Goal: Task Accomplishment & Management: Manage account settings

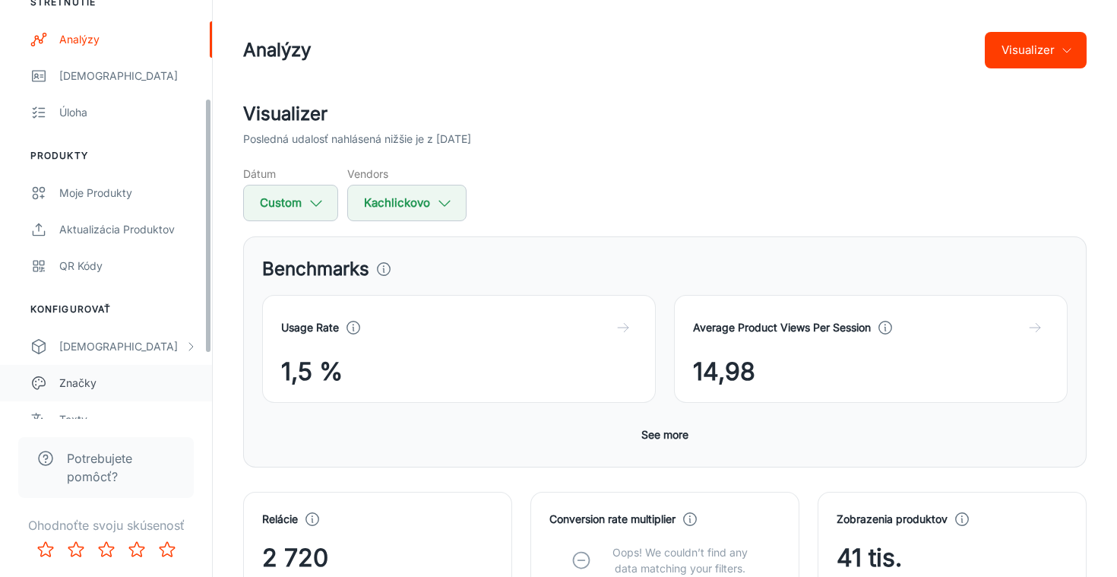
scroll to position [161, 0]
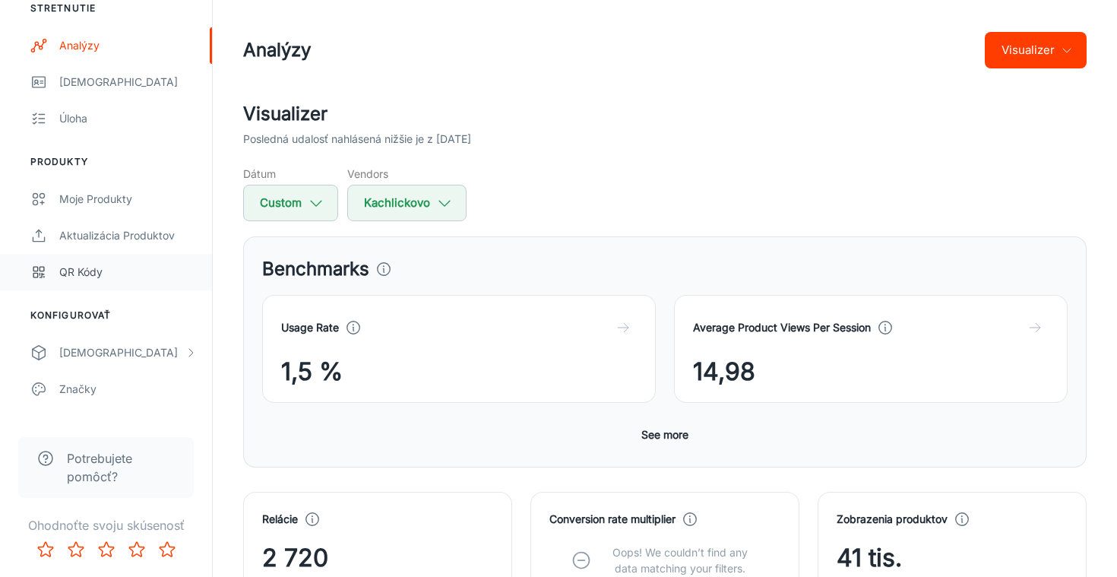
click at [105, 274] on div "QR kódy" at bounding box center [128, 272] width 138 height 17
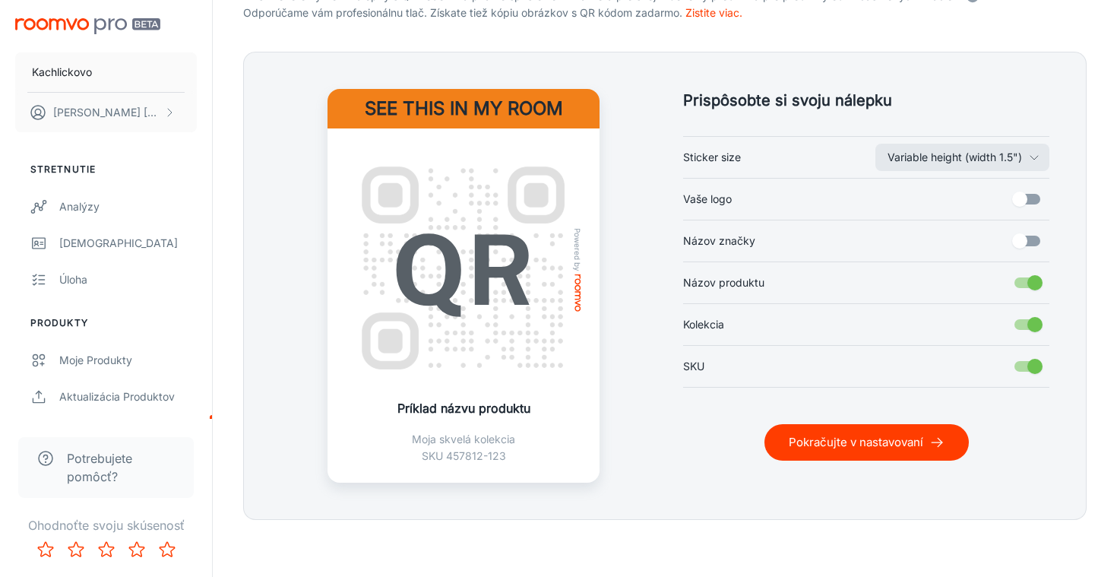
scroll to position [337, 0]
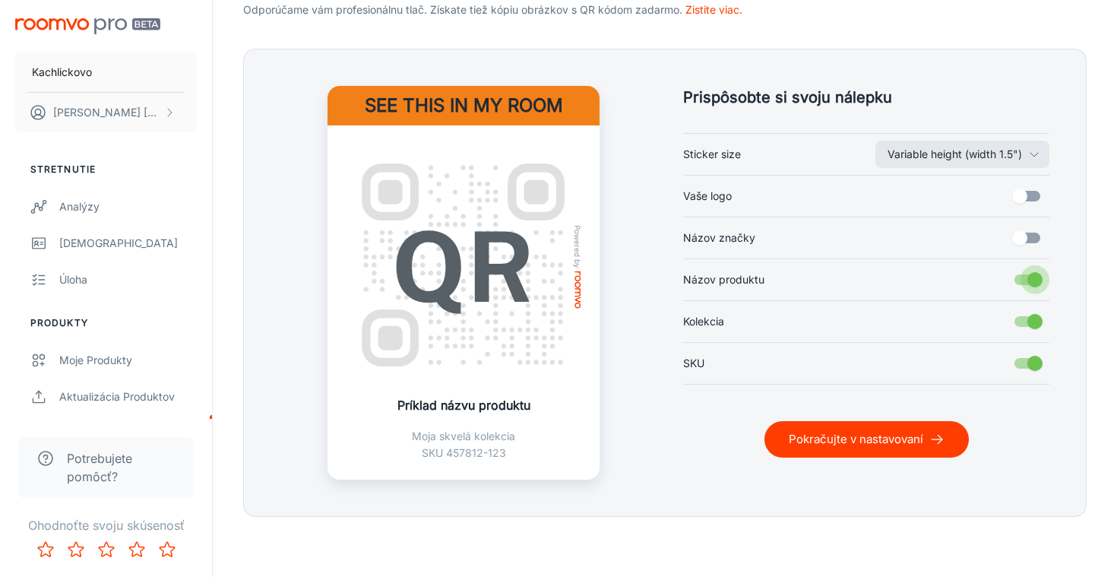
click at [1029, 278] on input "Názov produktu" at bounding box center [1035, 279] width 87 height 29
checkbox input "false"
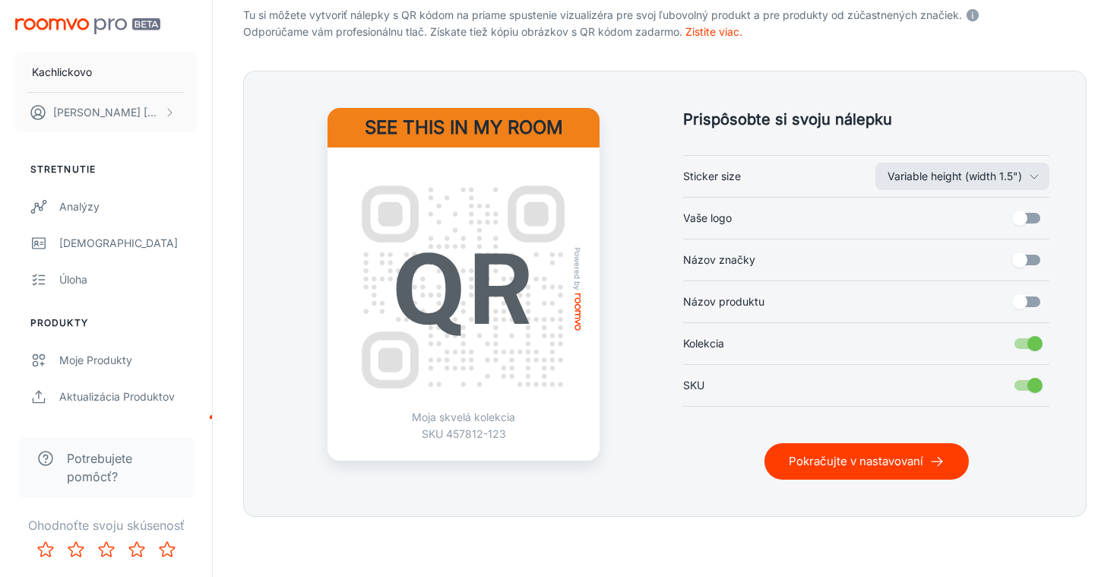
click at [1031, 340] on input "Kolekcia" at bounding box center [1035, 343] width 87 height 29
checkbox input "false"
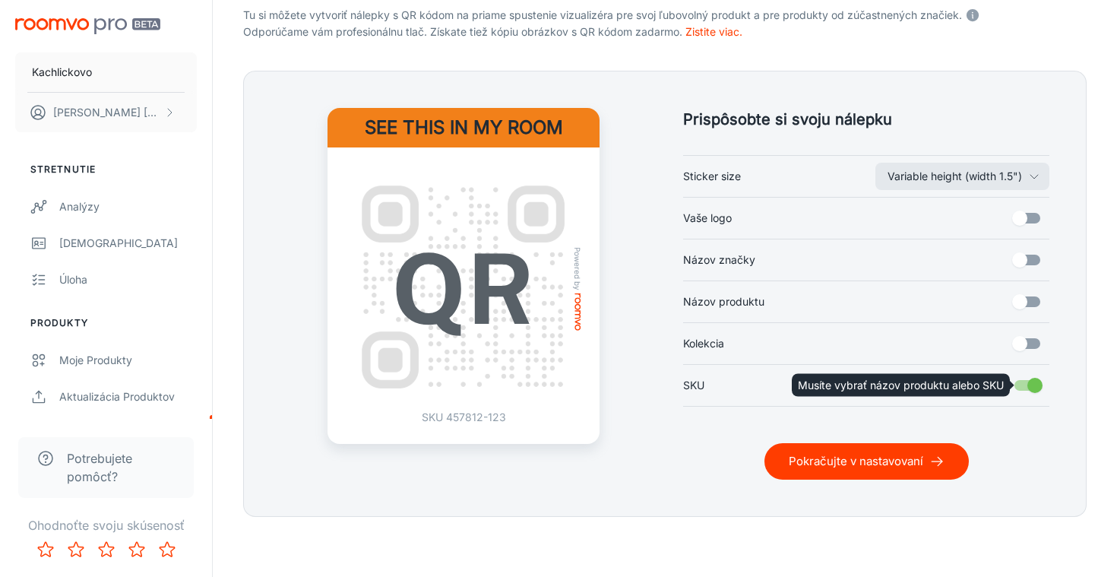
click at [1031, 385] on input "SKU" at bounding box center [1035, 385] width 87 height 29
click at [1030, 384] on input "SKU" at bounding box center [1035, 385] width 87 height 29
checkbox input "true"
click at [1028, 215] on input "Vaše logo" at bounding box center [1020, 218] width 87 height 29
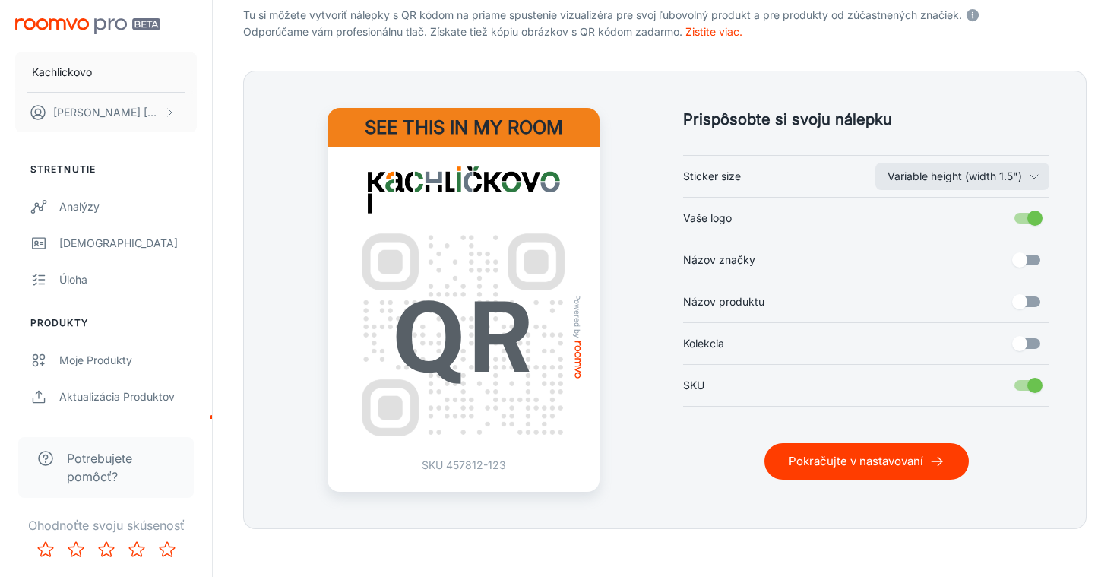
click at [1026, 215] on input "Vaše logo" at bounding box center [1035, 218] width 87 height 29
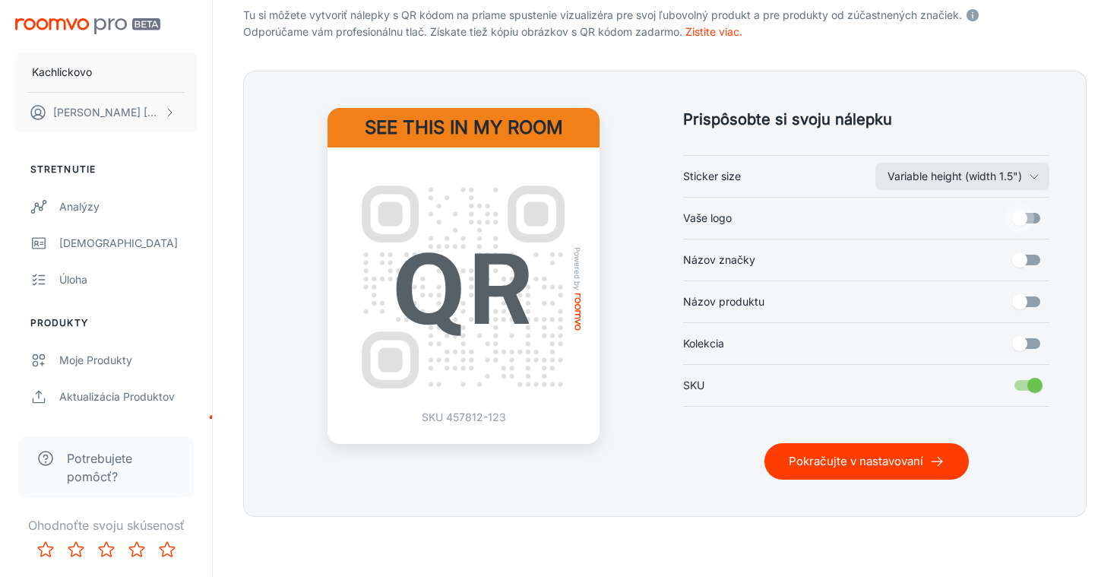
click at [1026, 215] on input "Vaše logo" at bounding box center [1020, 218] width 87 height 29
checkbox input "true"
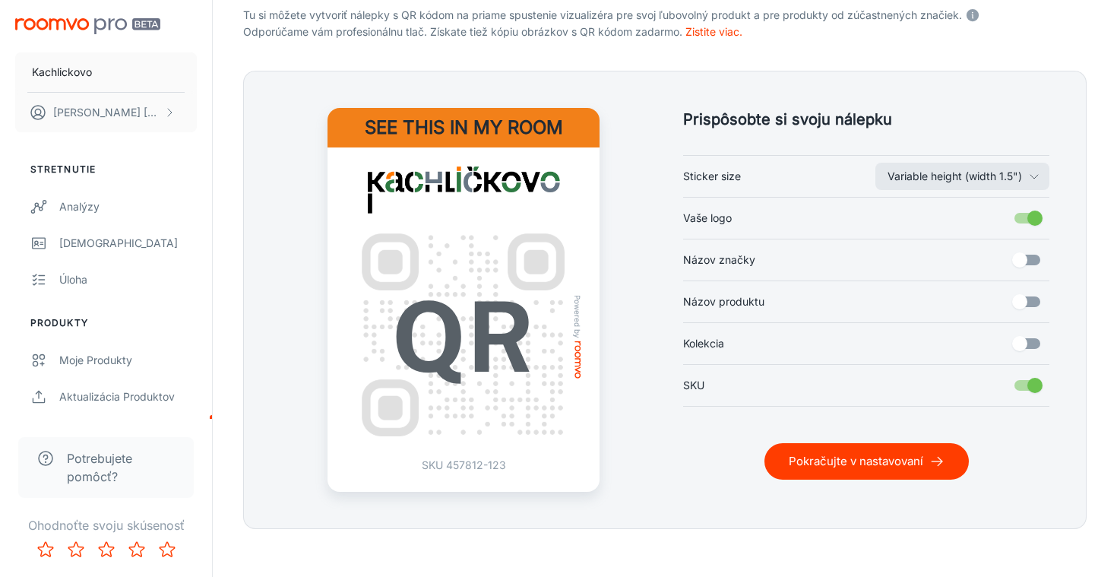
click at [1025, 255] on input "Názov značky" at bounding box center [1020, 259] width 87 height 29
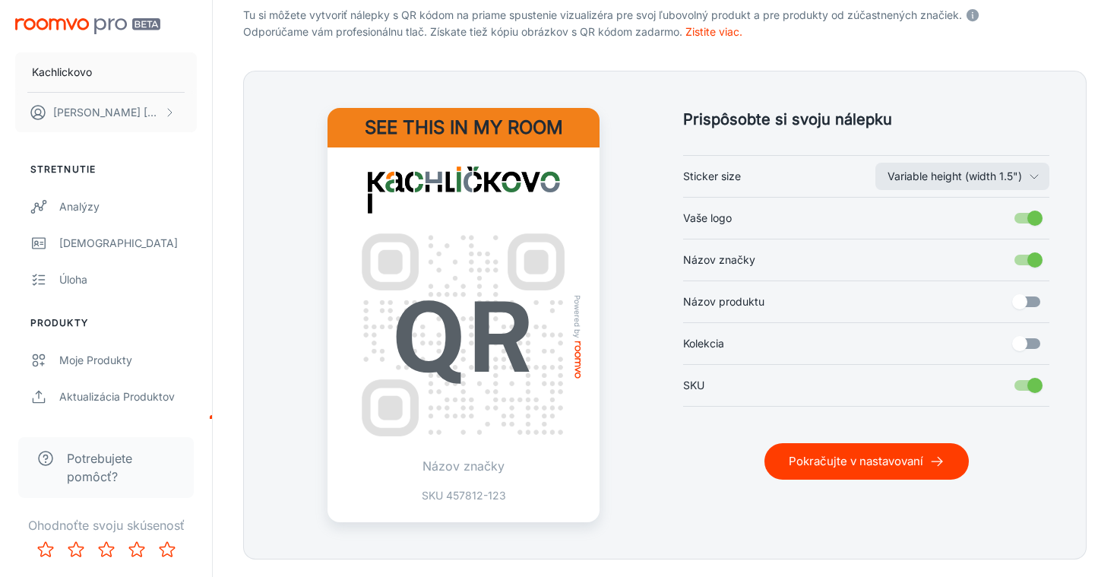
click at [1025, 255] on input "Názov značky" at bounding box center [1035, 259] width 87 height 29
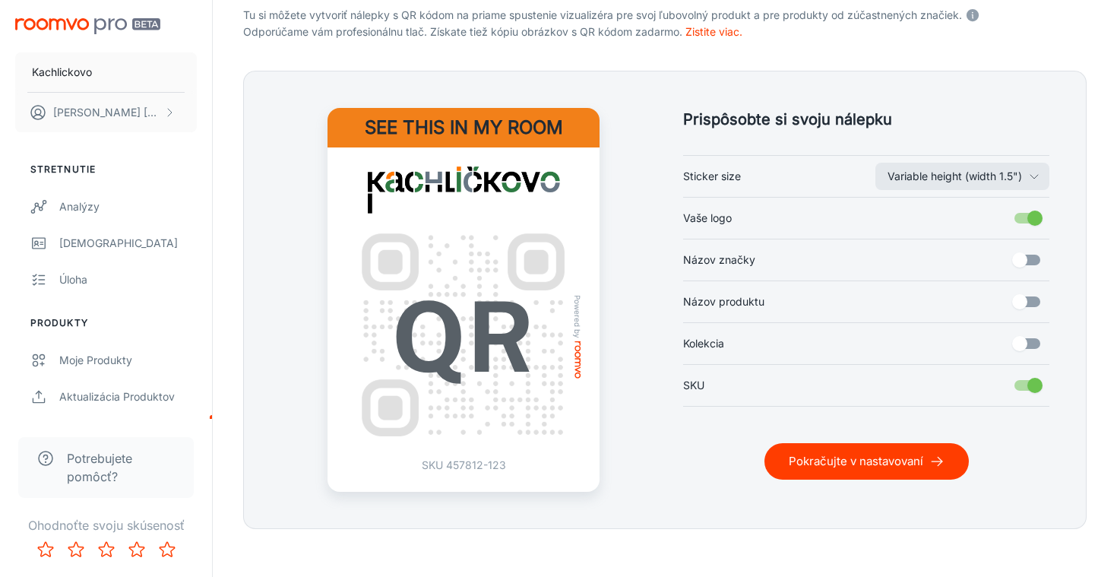
click at [1025, 255] on input "Názov značky" at bounding box center [1020, 259] width 87 height 29
checkbox input "true"
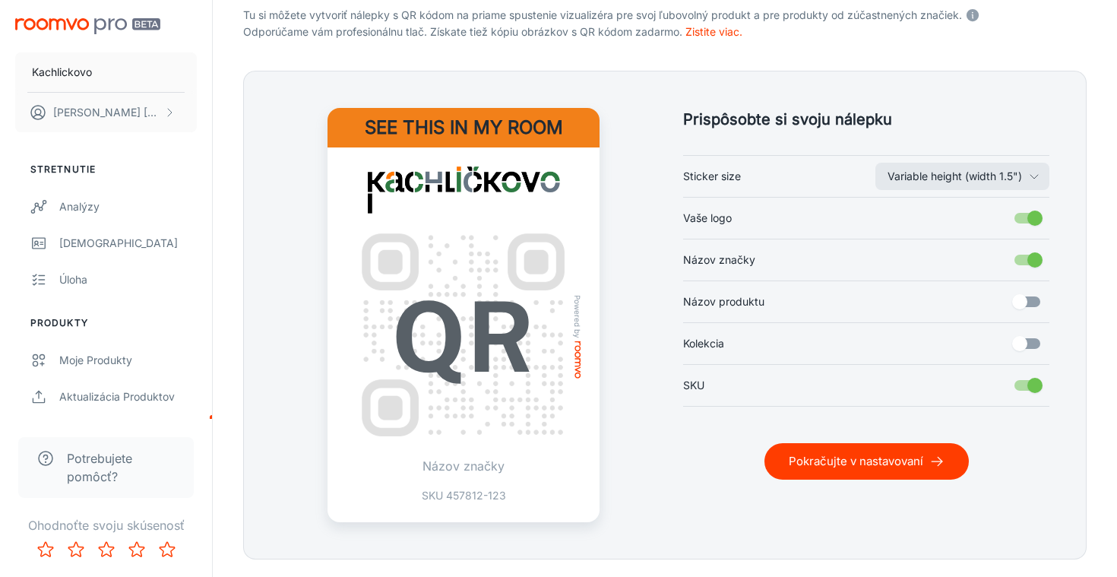
click at [1029, 303] on input "Názov produktu" at bounding box center [1020, 301] width 87 height 29
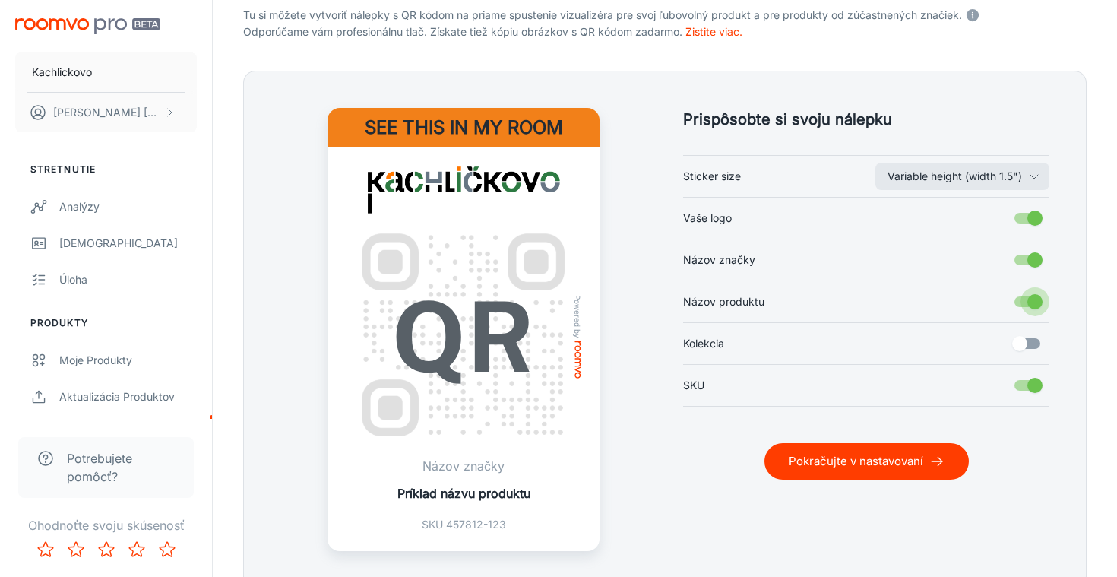
click at [1028, 302] on input "Názov produktu" at bounding box center [1035, 301] width 87 height 29
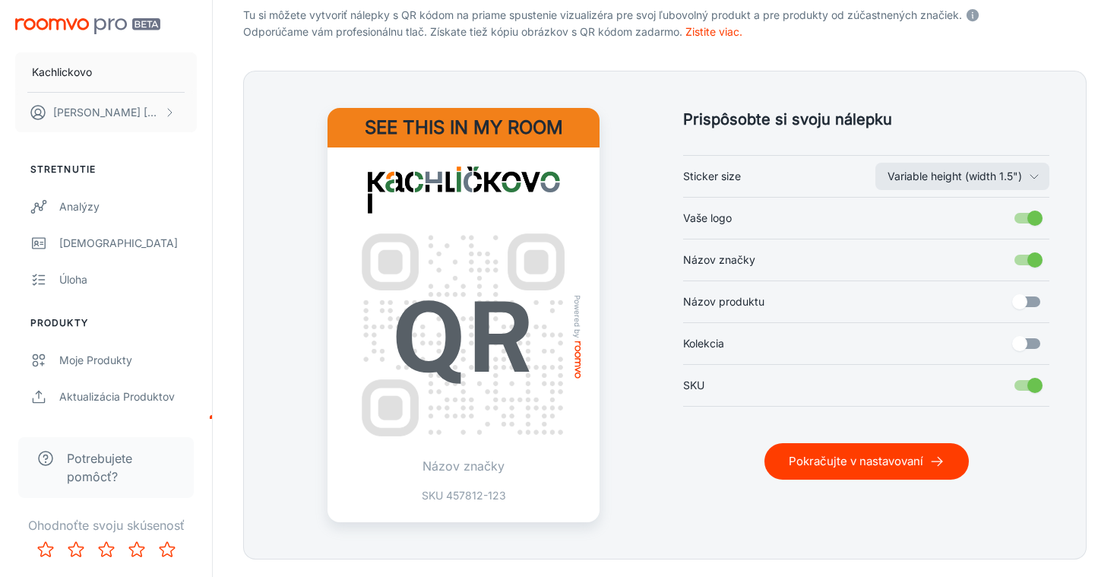
click at [1028, 302] on input "Názov produktu" at bounding box center [1020, 301] width 87 height 29
checkbox input "true"
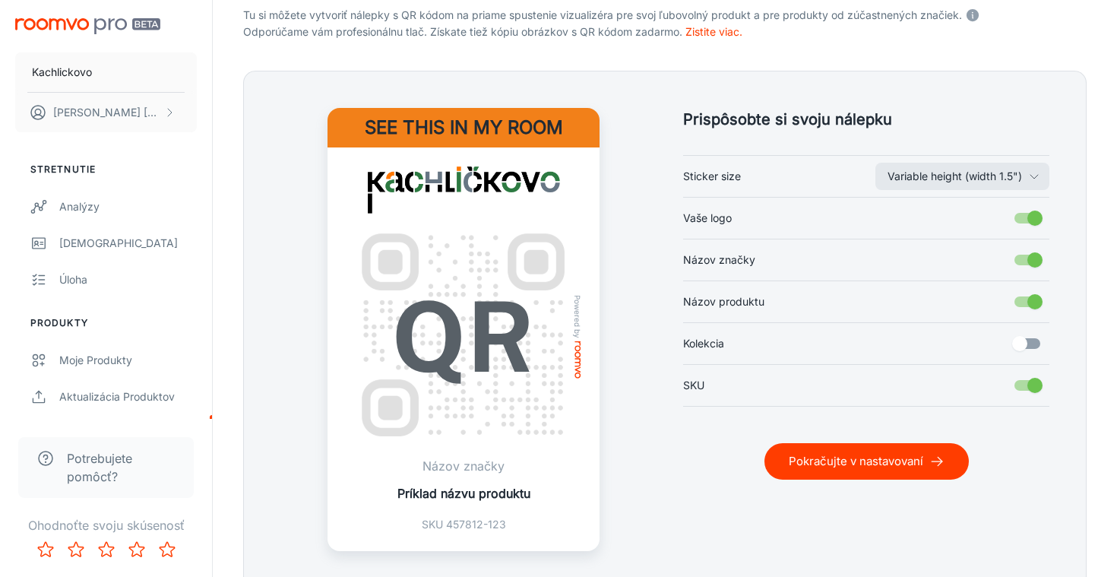
click at [1029, 256] on input "Názov značky" at bounding box center [1035, 259] width 87 height 29
checkbox input "false"
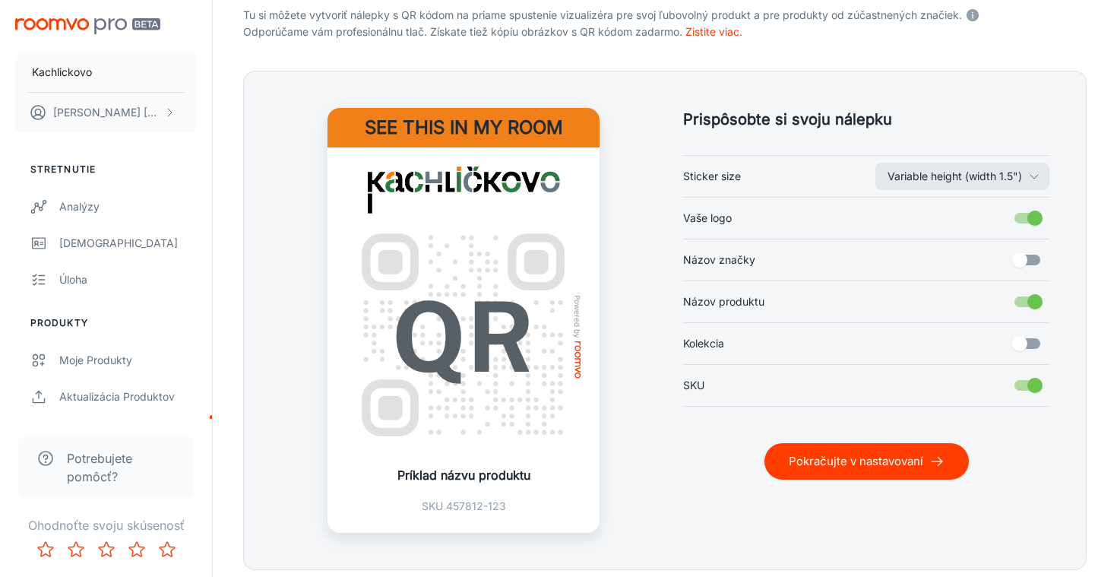
click at [1028, 338] on input "Kolekcia" at bounding box center [1020, 343] width 87 height 29
click at [1028, 339] on input "Kolekcia" at bounding box center [1035, 343] width 87 height 29
checkbox input "false"
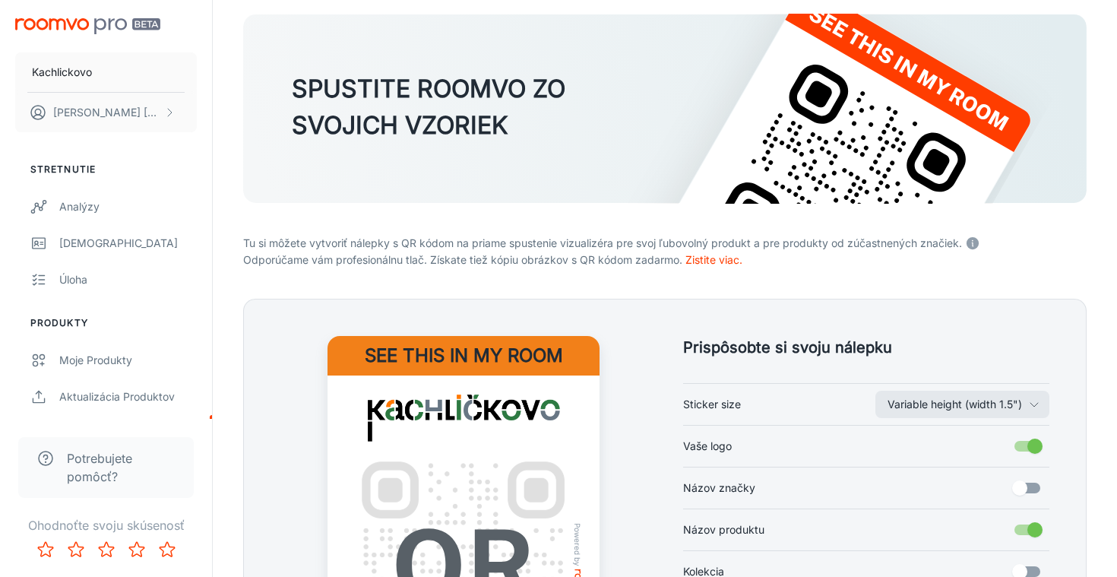
scroll to position [0, 0]
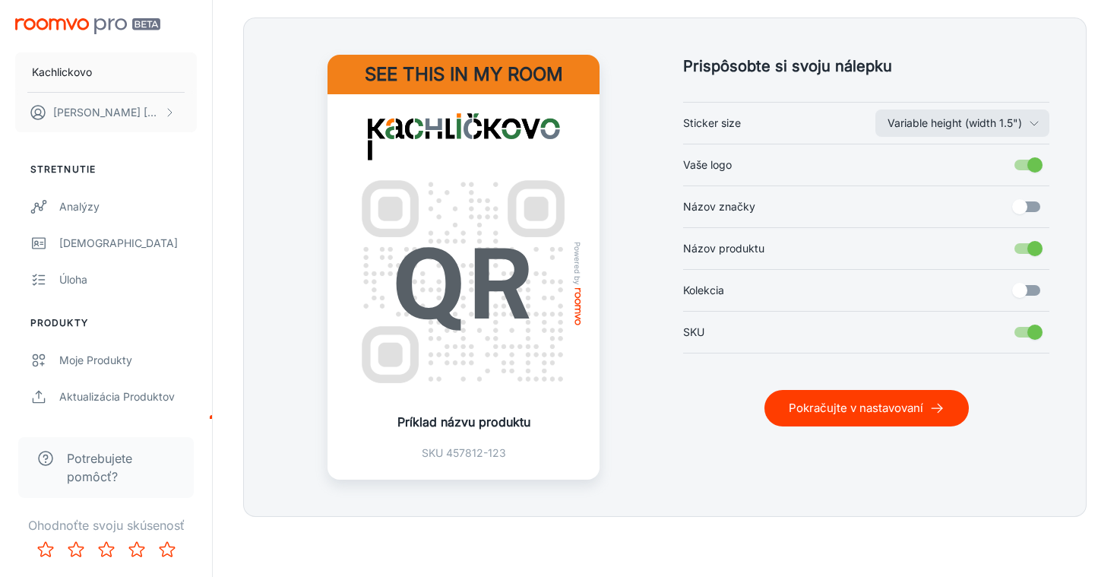
click at [876, 414] on button "Pokračujte v nastavovaní" at bounding box center [867, 408] width 204 height 36
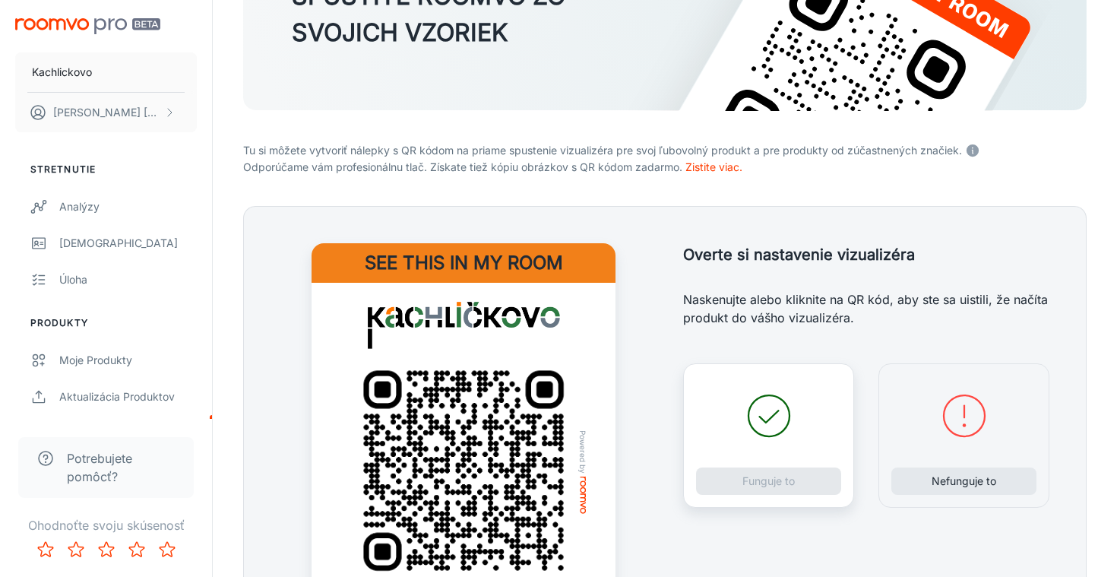
scroll to position [148, 0]
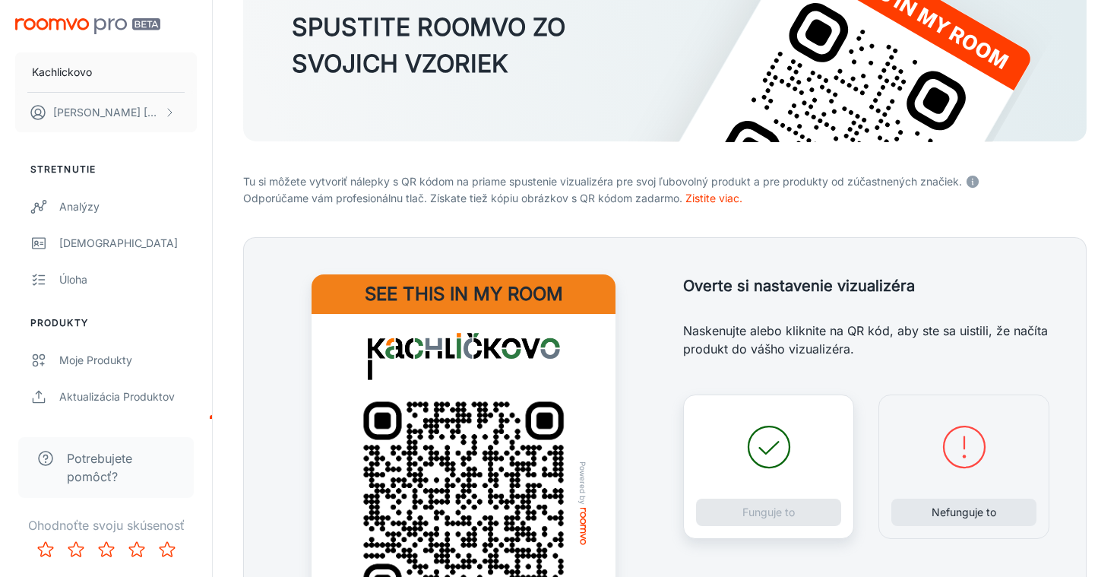
click at [771, 512] on div "Funguje to" at bounding box center [768, 466] width 171 height 144
click at [658, 324] on div "Overte si nastavenie vizualizéra Overte svoje nastavenia Naskenujte alebo klikn…" at bounding box center [848, 468] width 403 height 461
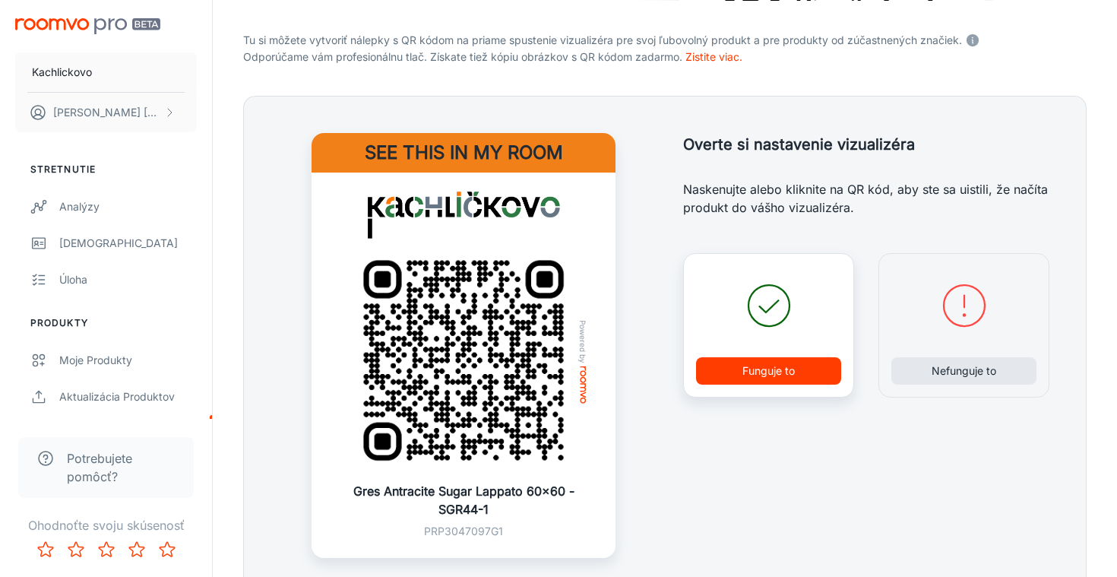
click at [764, 376] on button "Funguje to" at bounding box center [768, 370] width 145 height 27
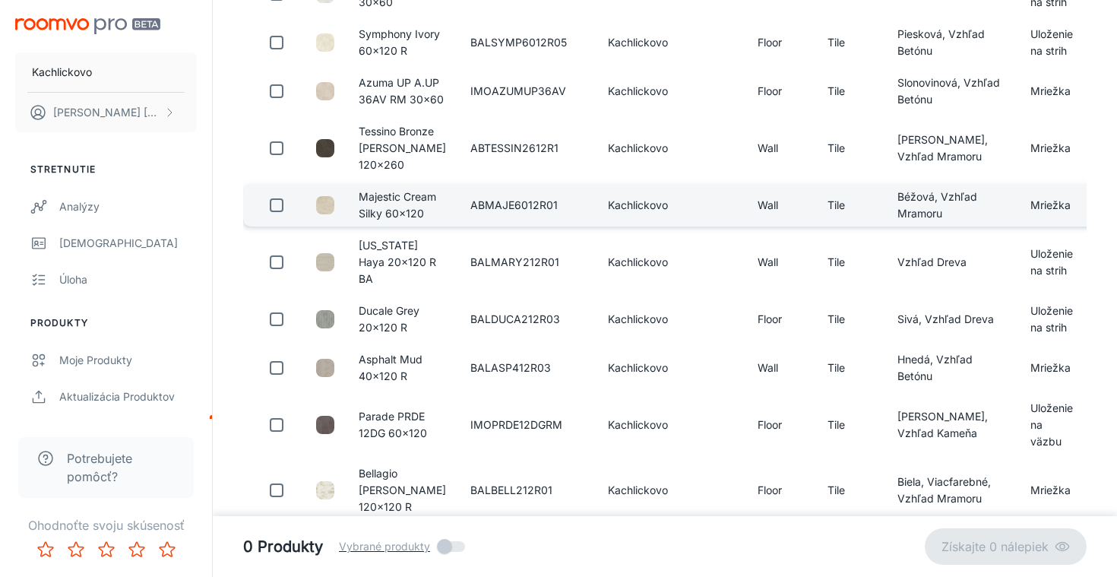
scroll to position [0, 0]
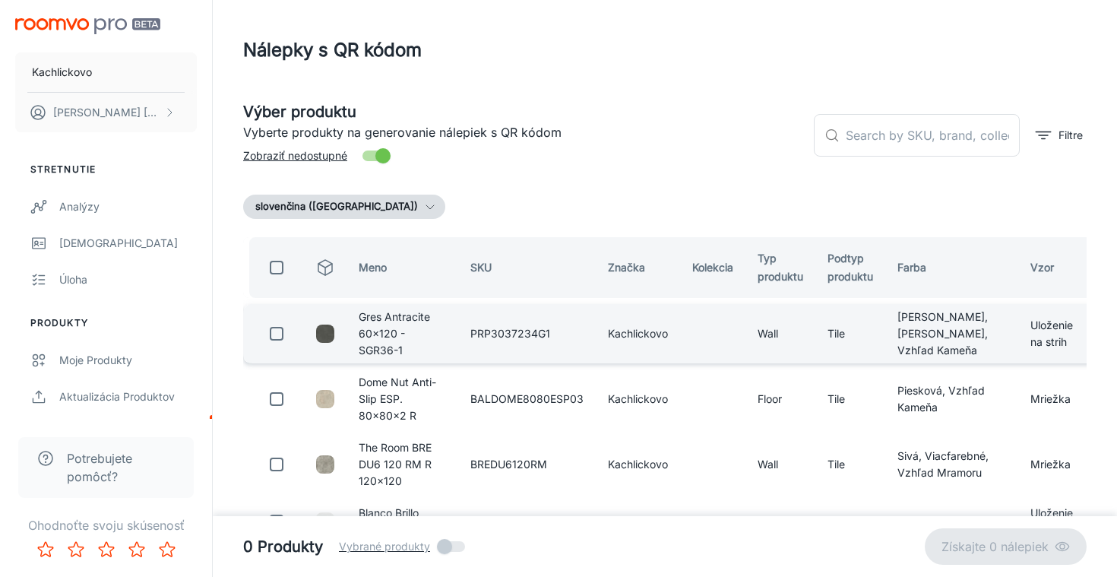
click at [275, 338] on input "checkbox" at bounding box center [276, 333] width 30 height 30
checkbox input "true"
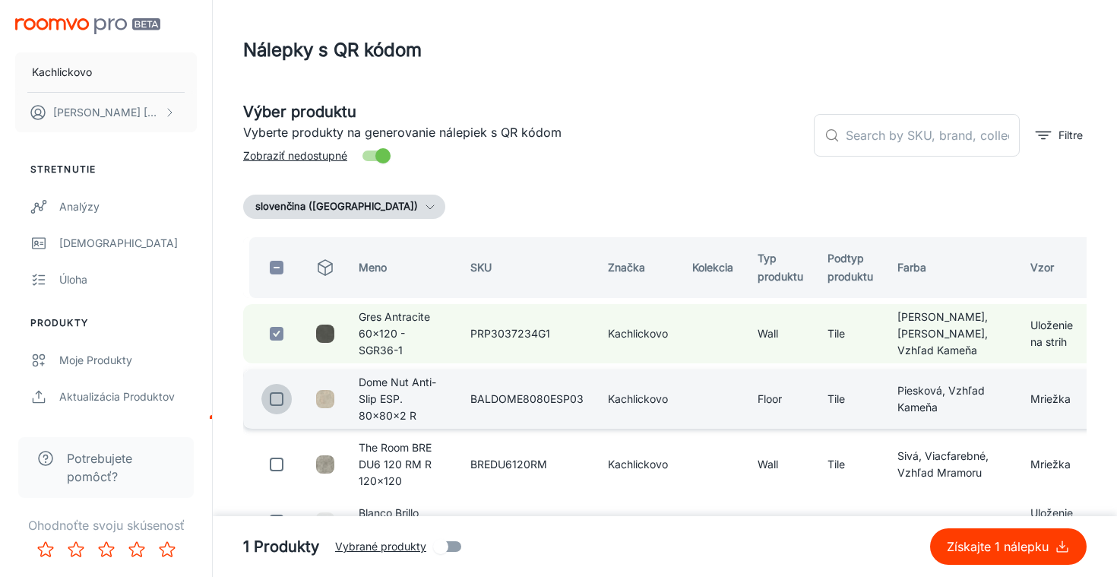
click at [274, 413] on input "checkbox" at bounding box center [276, 399] width 30 height 30
checkbox input "true"
click at [989, 543] on p "Získajte 2 nálepky" at bounding box center [1000, 546] width 110 height 18
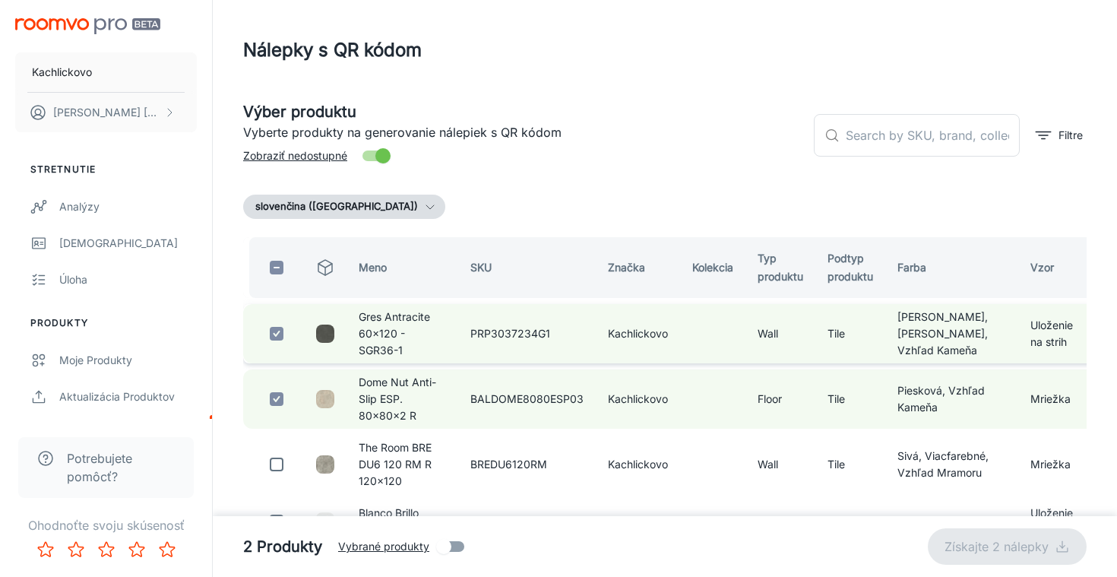
checkbox input "false"
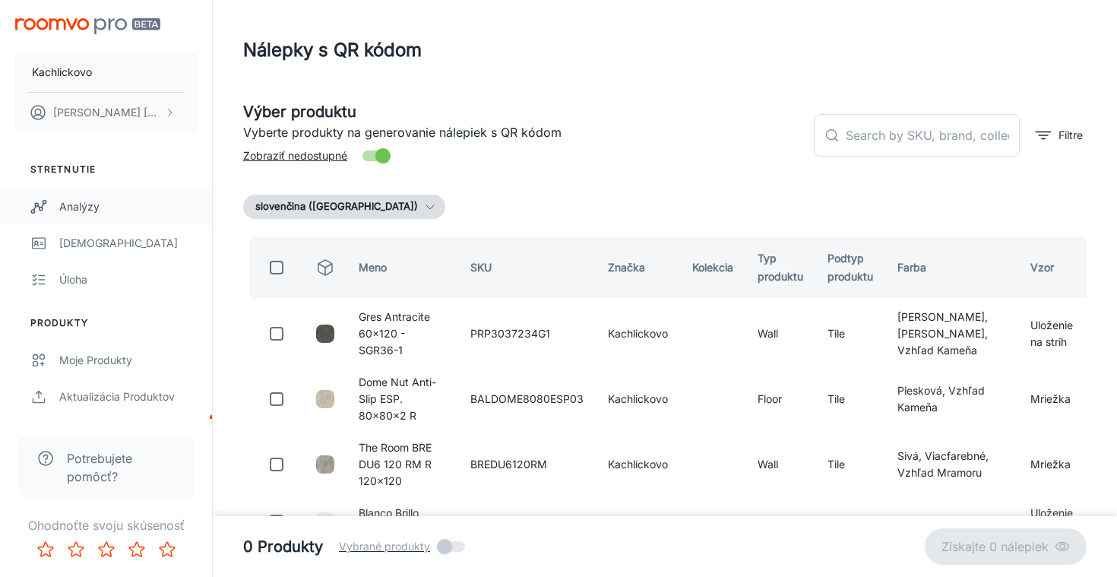
click at [79, 203] on div "Analýzy" at bounding box center [128, 206] width 138 height 17
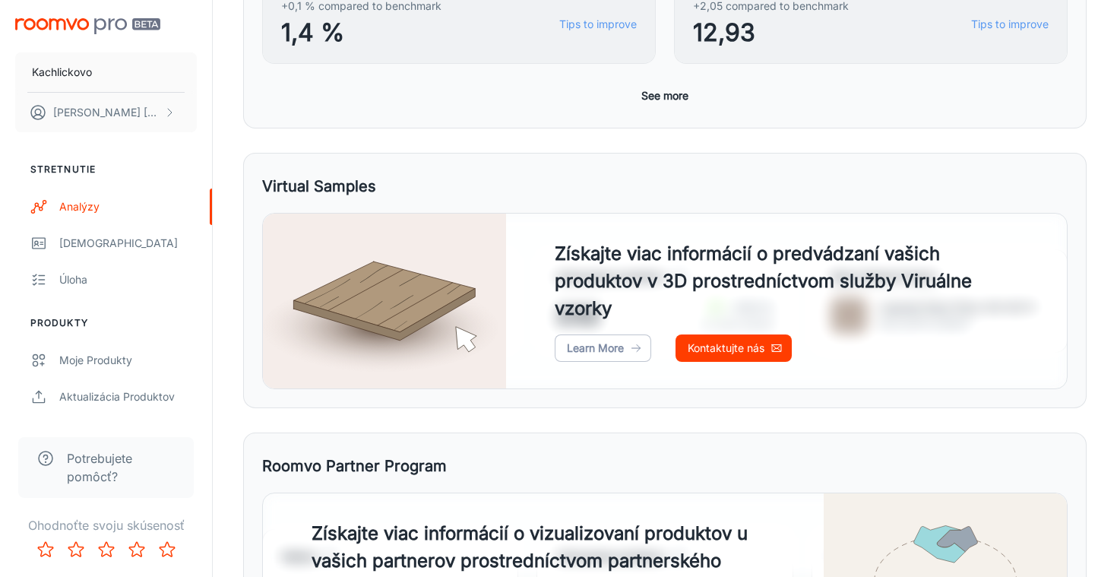
scroll to position [819, 0]
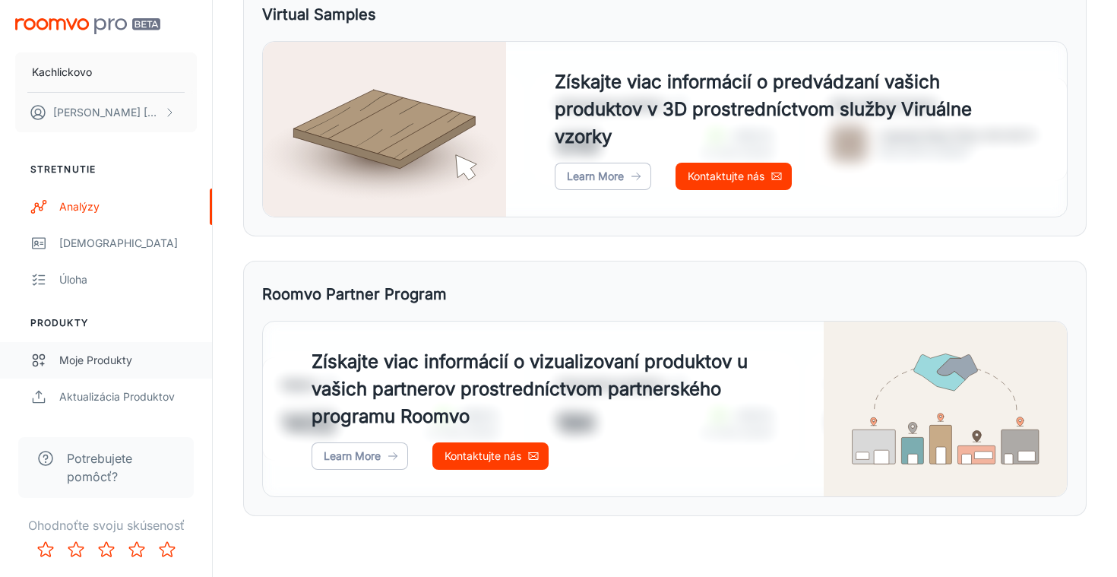
click at [107, 356] on div "Moje produkty" at bounding box center [128, 360] width 138 height 17
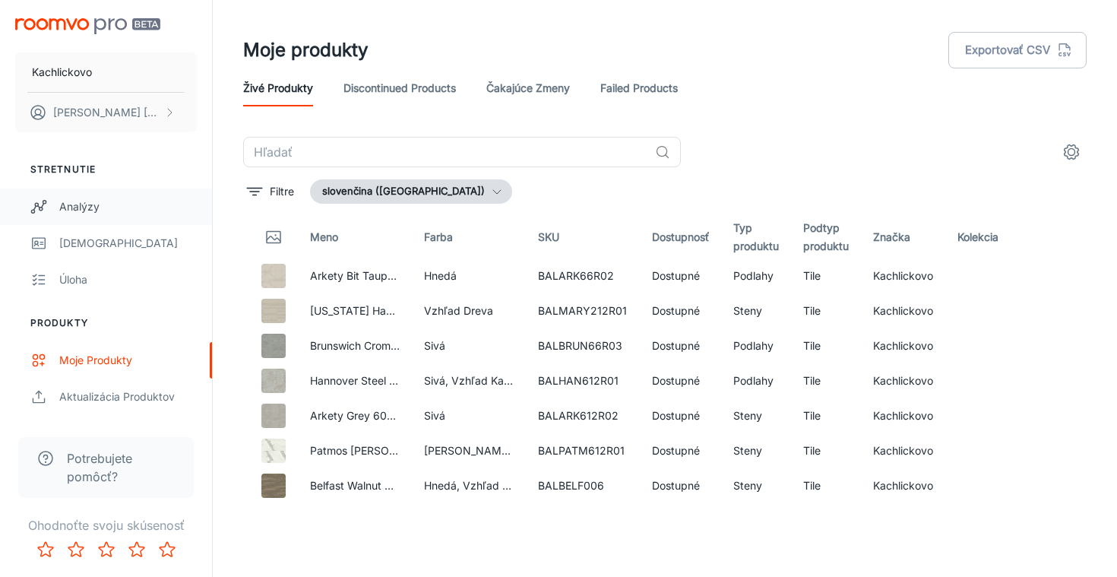
click at [106, 217] on link "Analýzy" at bounding box center [106, 206] width 212 height 36
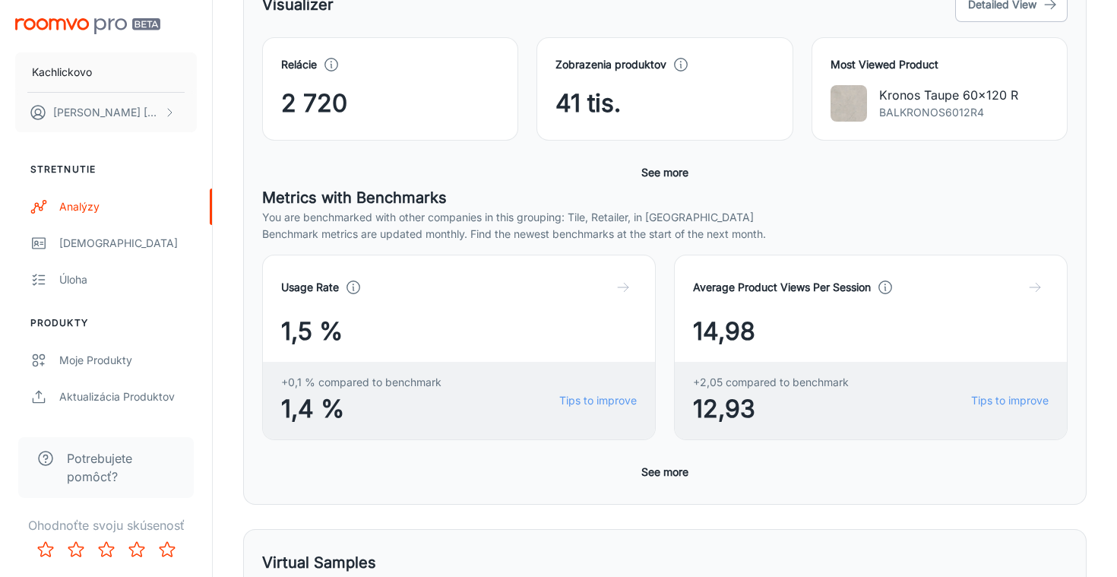
scroll to position [271, 0]
click at [660, 477] on button "See more" at bounding box center [664, 472] width 59 height 27
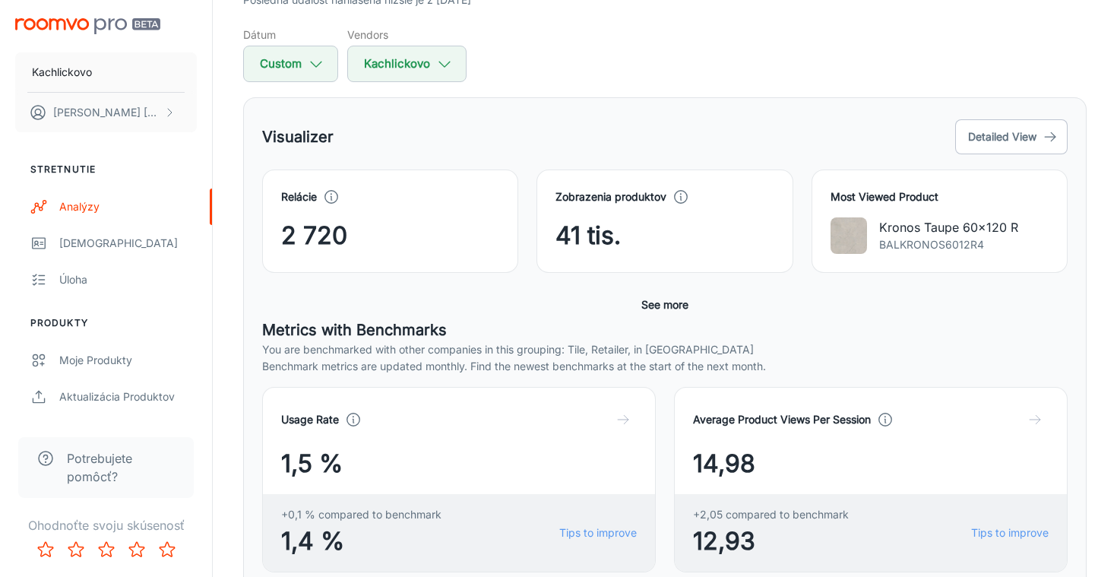
scroll to position [137, 0]
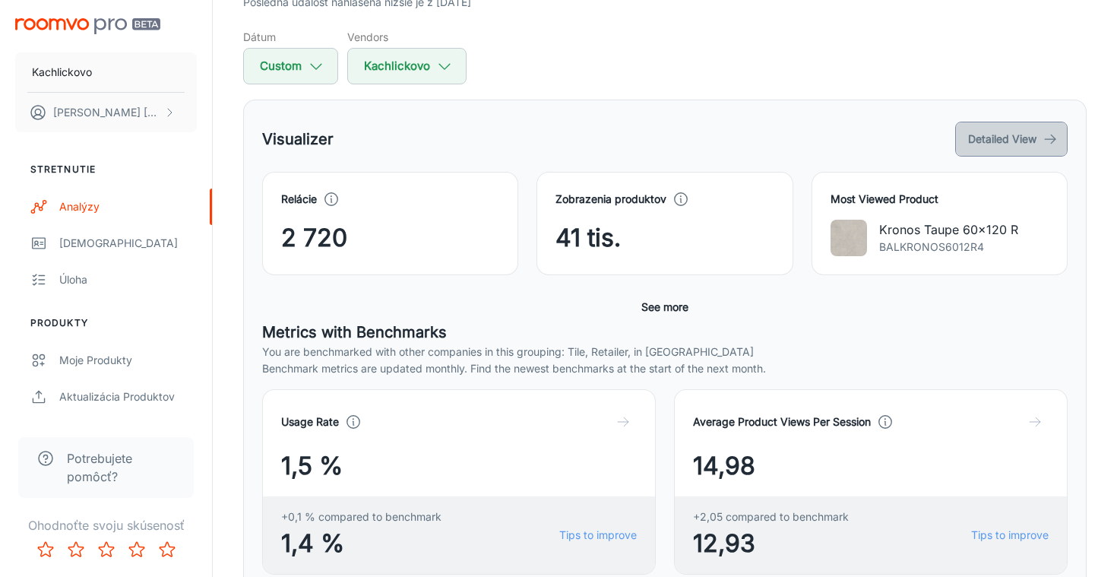
click at [1030, 146] on button "Detailed View" at bounding box center [1011, 139] width 112 height 35
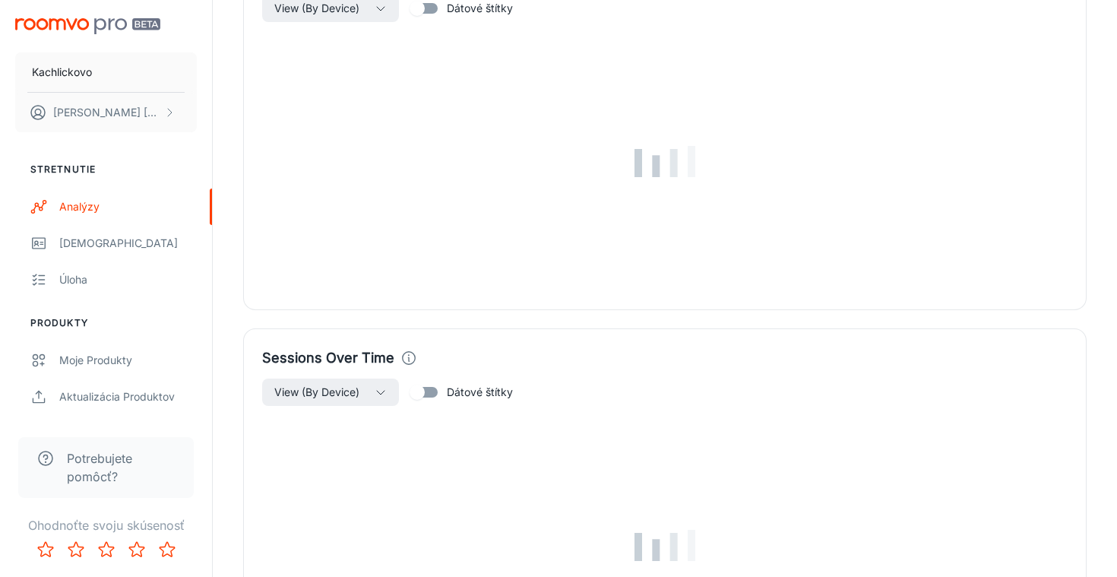
scroll to position [649, 0]
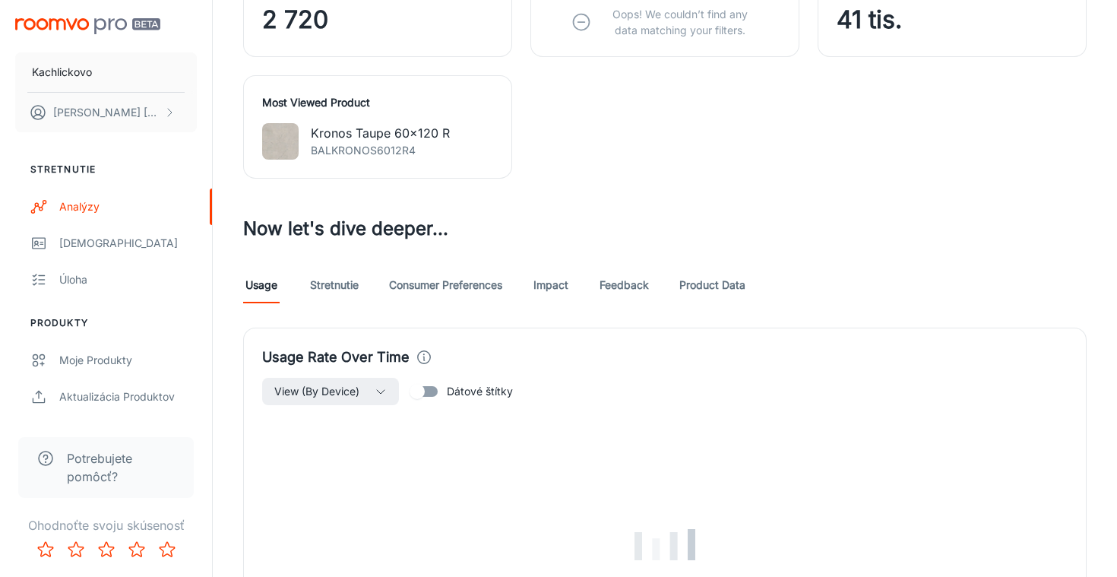
click at [712, 283] on link "Product Data" at bounding box center [712, 285] width 66 height 36
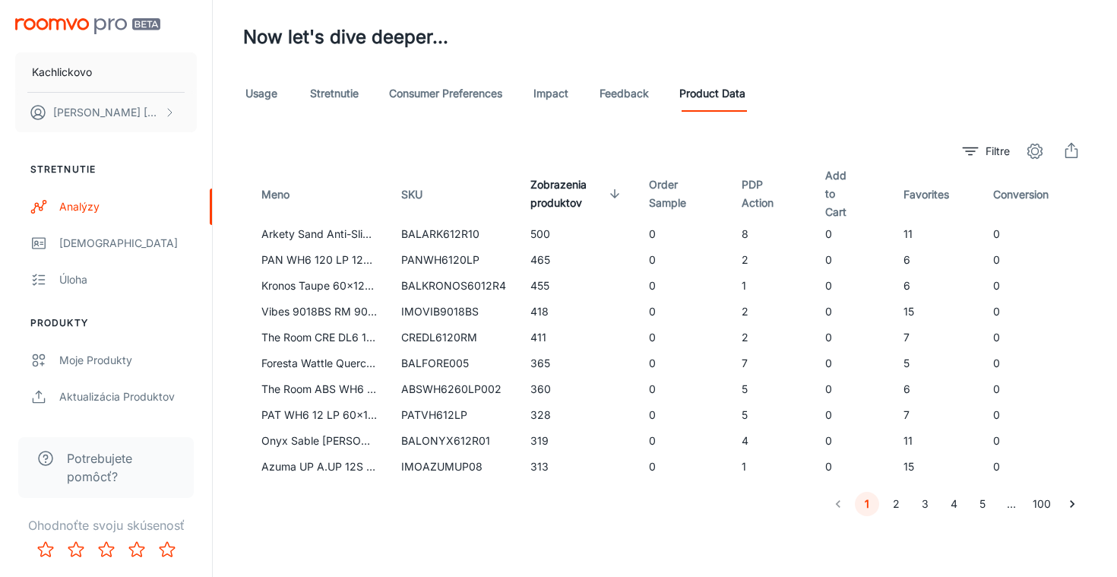
scroll to position [841, 0]
click at [920, 190] on span "Obľúbené" at bounding box center [934, 194] width 70 height 18
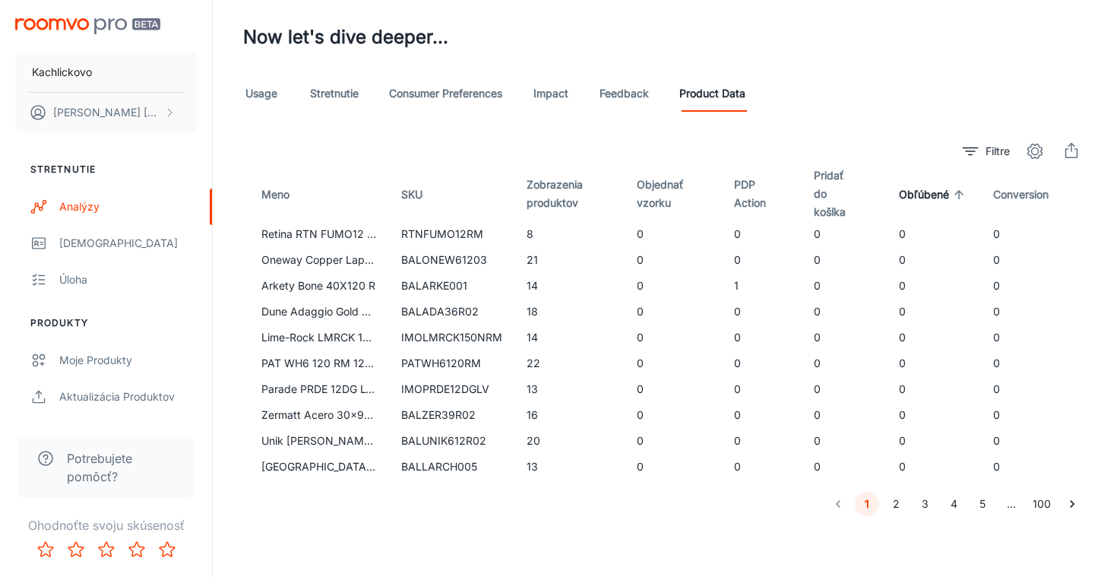
click at [917, 201] on span "Obľúbené" at bounding box center [934, 194] width 70 height 18
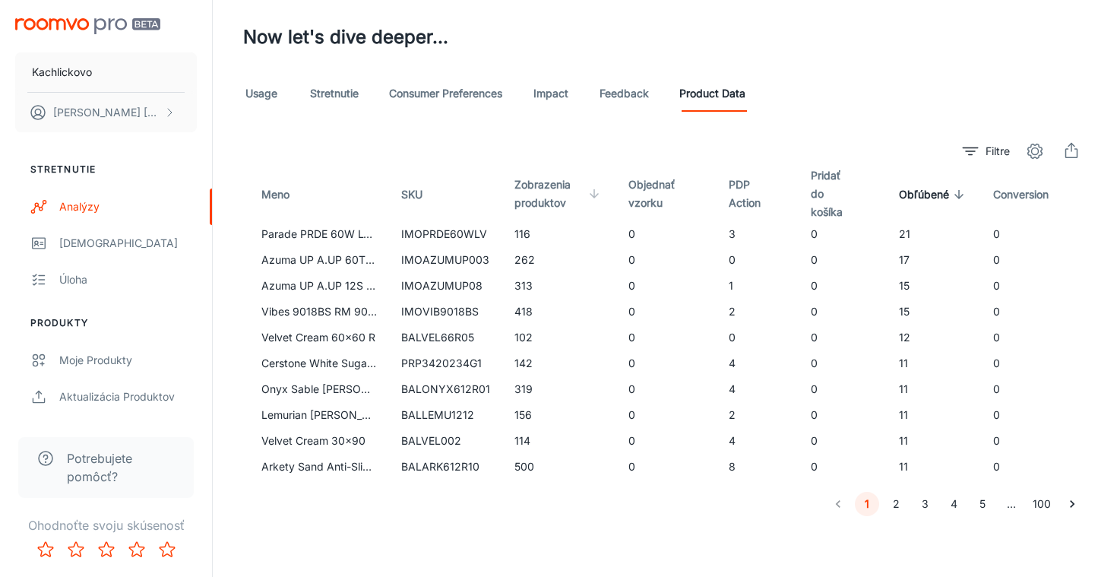
click at [537, 196] on span "Zobrazenia produktov" at bounding box center [560, 194] width 90 height 36
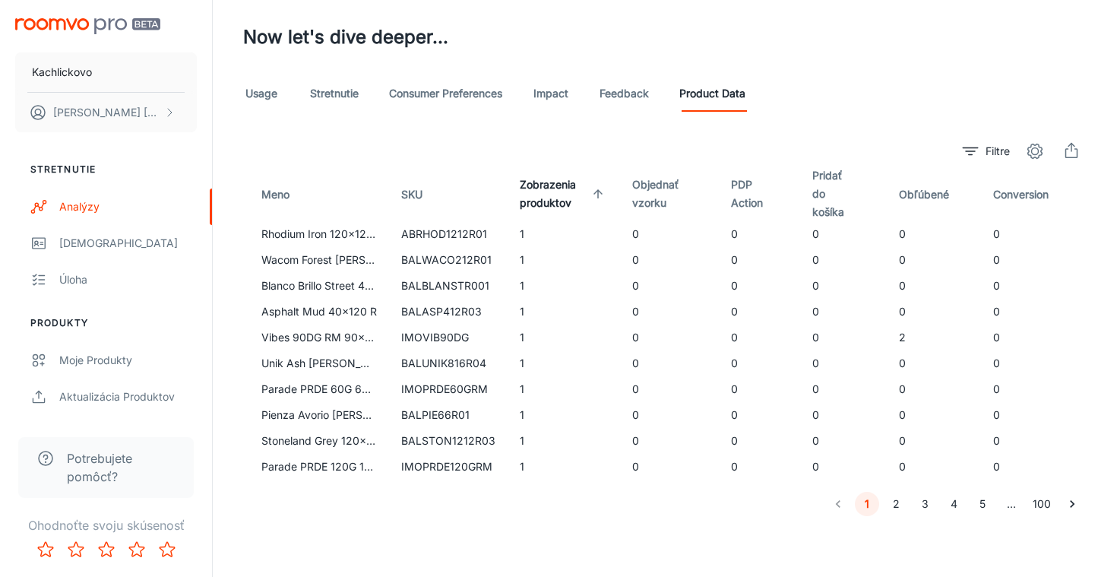
click at [536, 199] on span "Zobrazenia produktov" at bounding box center [564, 194] width 88 height 36
